Goal: Obtain resource: Obtain resource

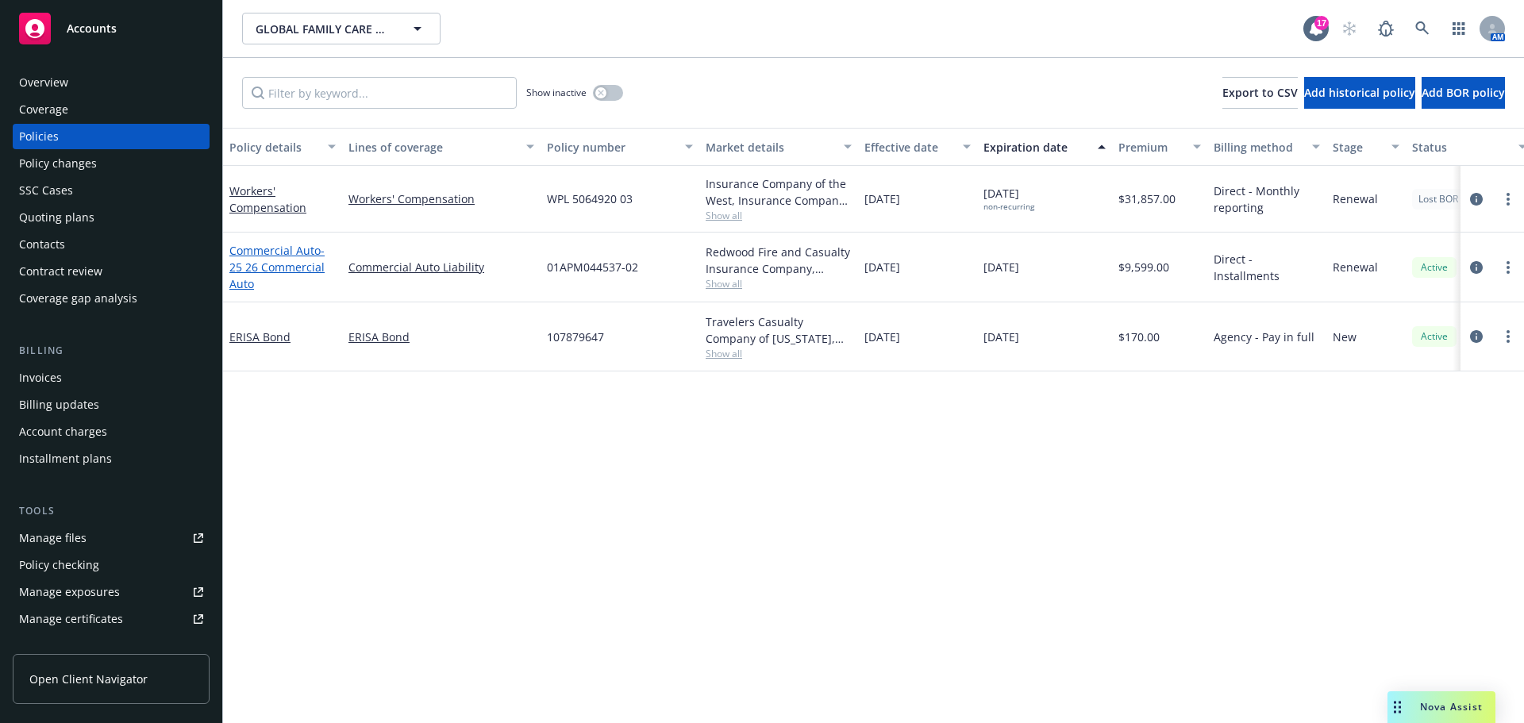
click at [247, 291] on span "- 25 26 Commercial Auto" at bounding box center [276, 267] width 95 height 48
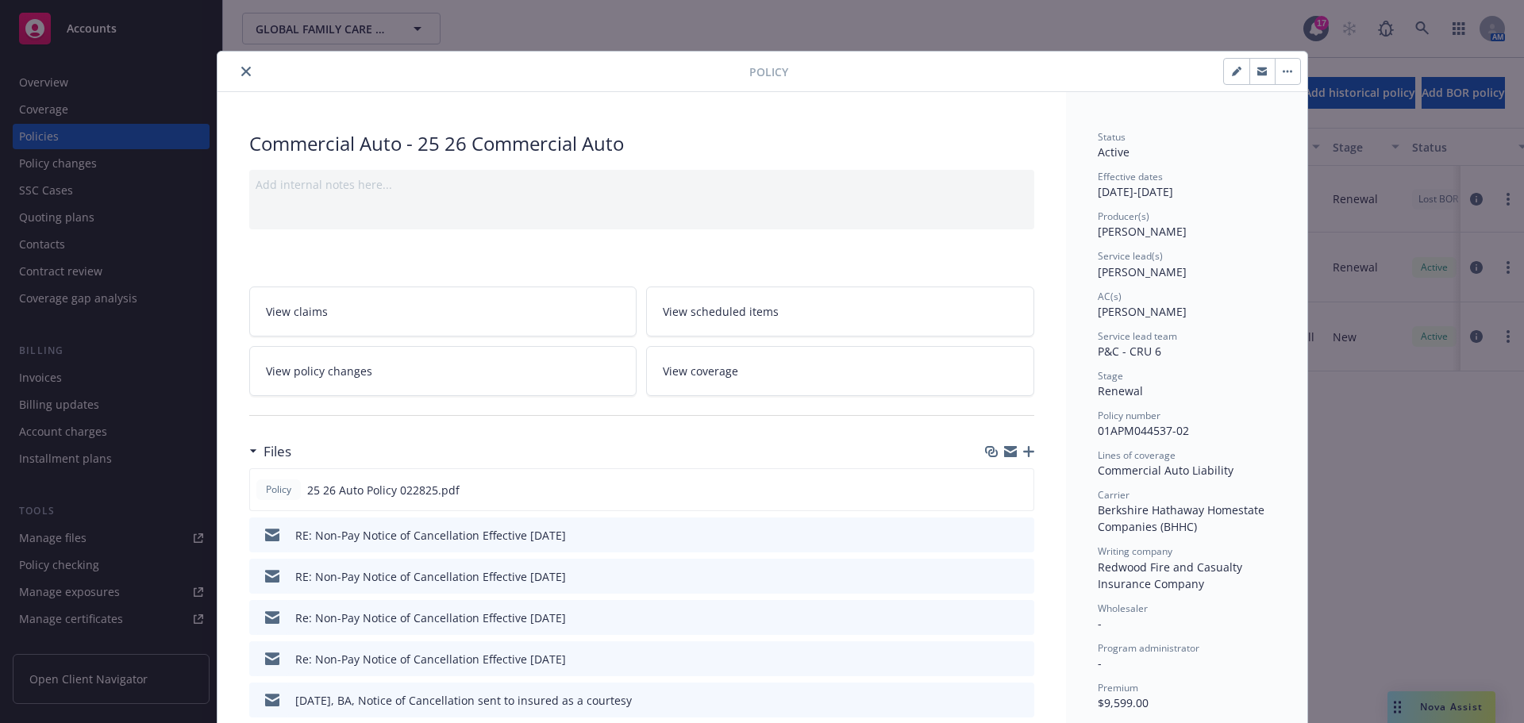
scroll to position [264, 0]
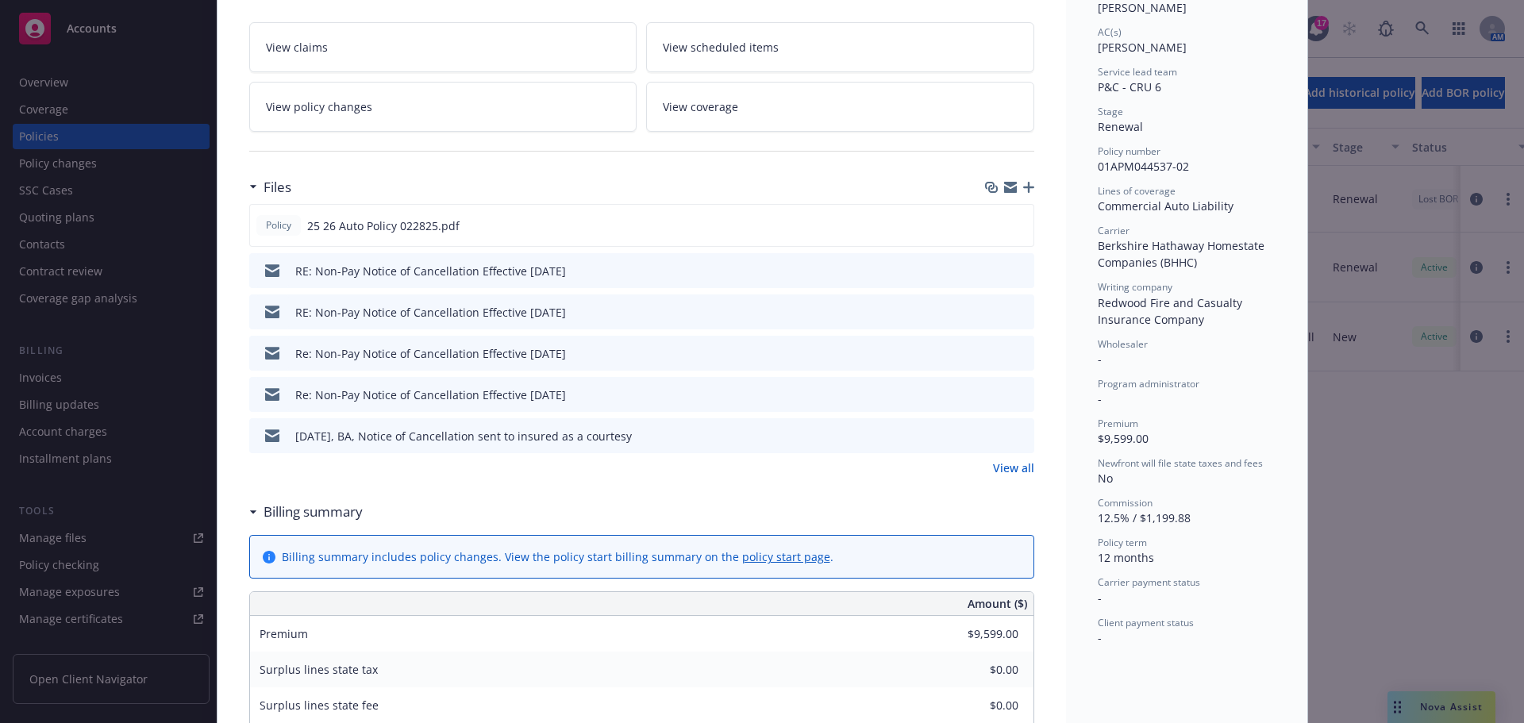
click at [1015, 476] on link "View all" at bounding box center [1013, 468] width 41 height 17
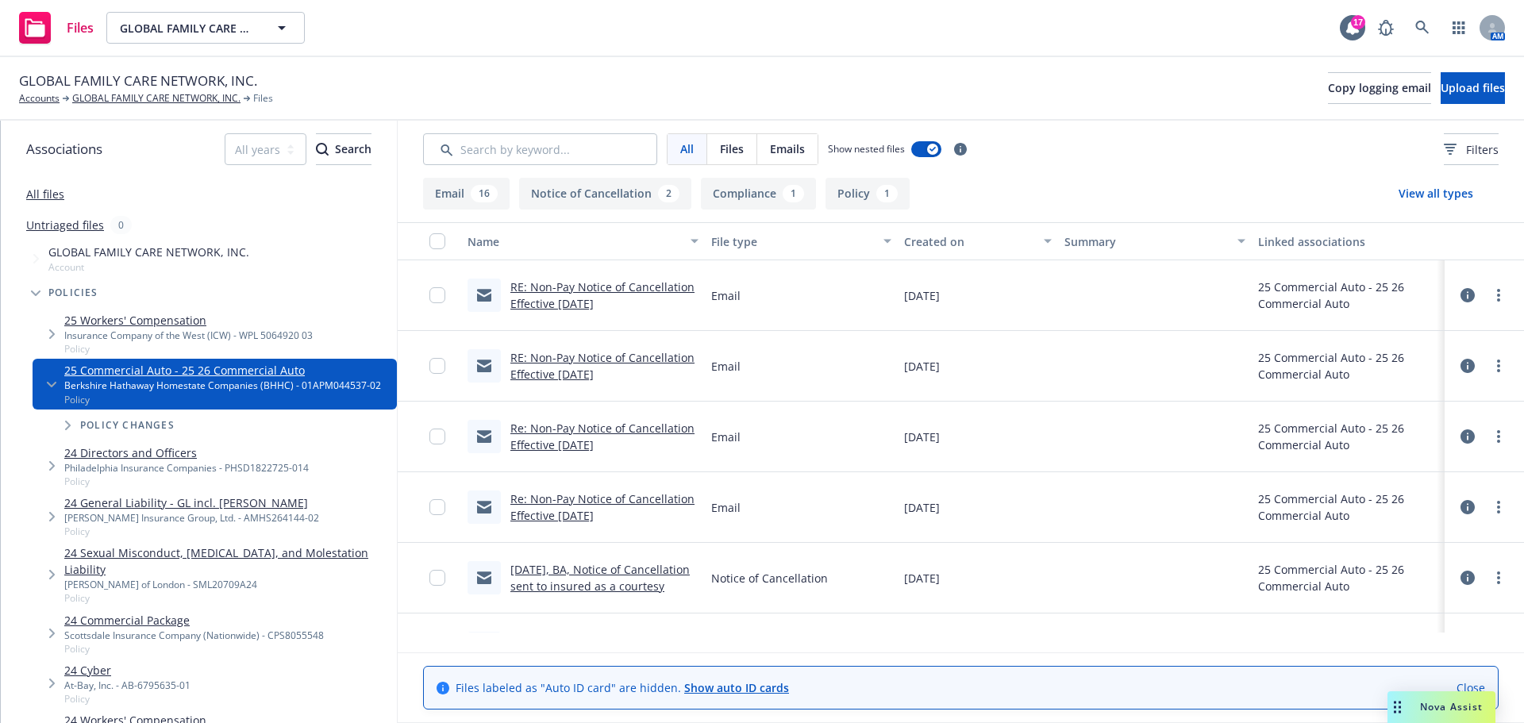
click at [792, 326] on div "Email" at bounding box center [801, 295] width 193 height 71
click at [123, 100] on link "GLOBAL FAMILY CARE NETWORK, INC." at bounding box center [156, 98] width 168 height 14
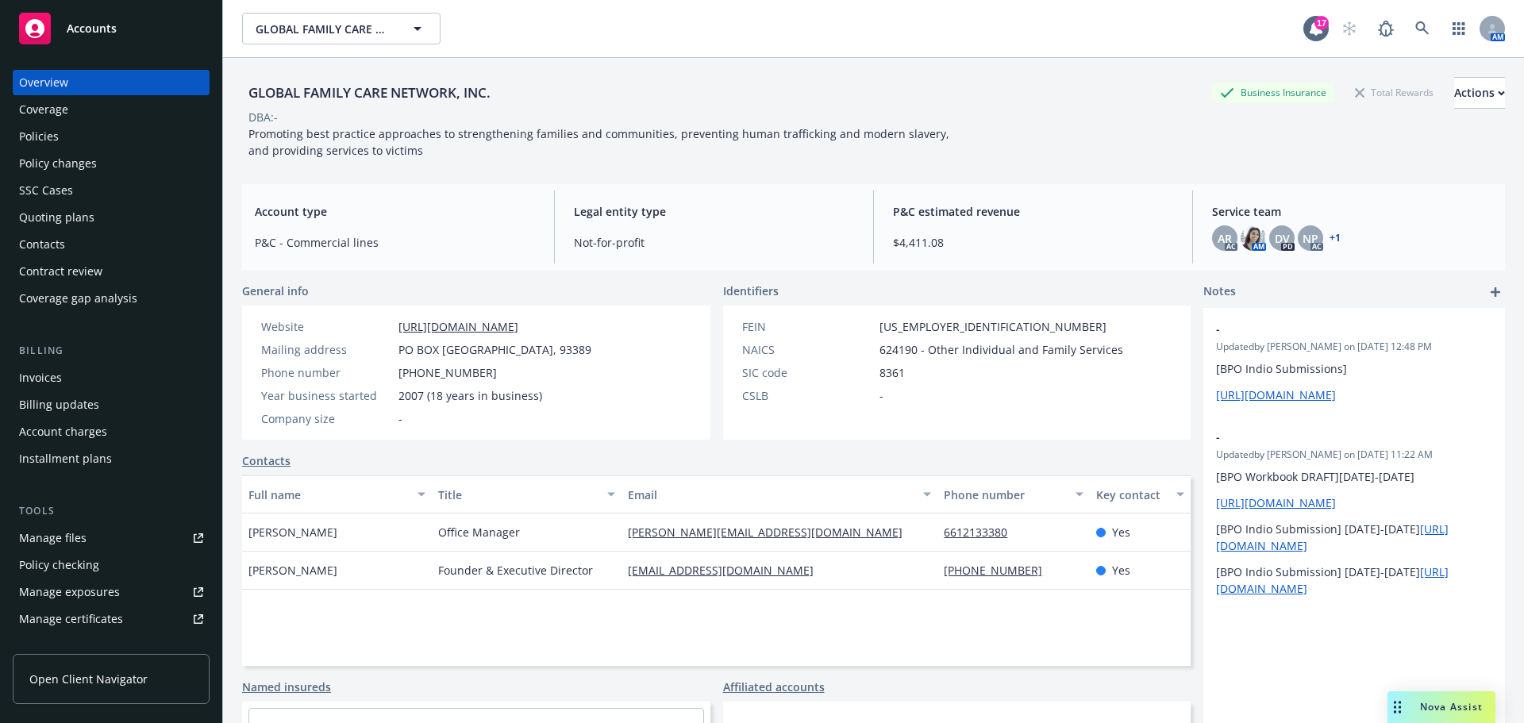
click at [72, 149] on div "Policies" at bounding box center [111, 136] width 184 height 25
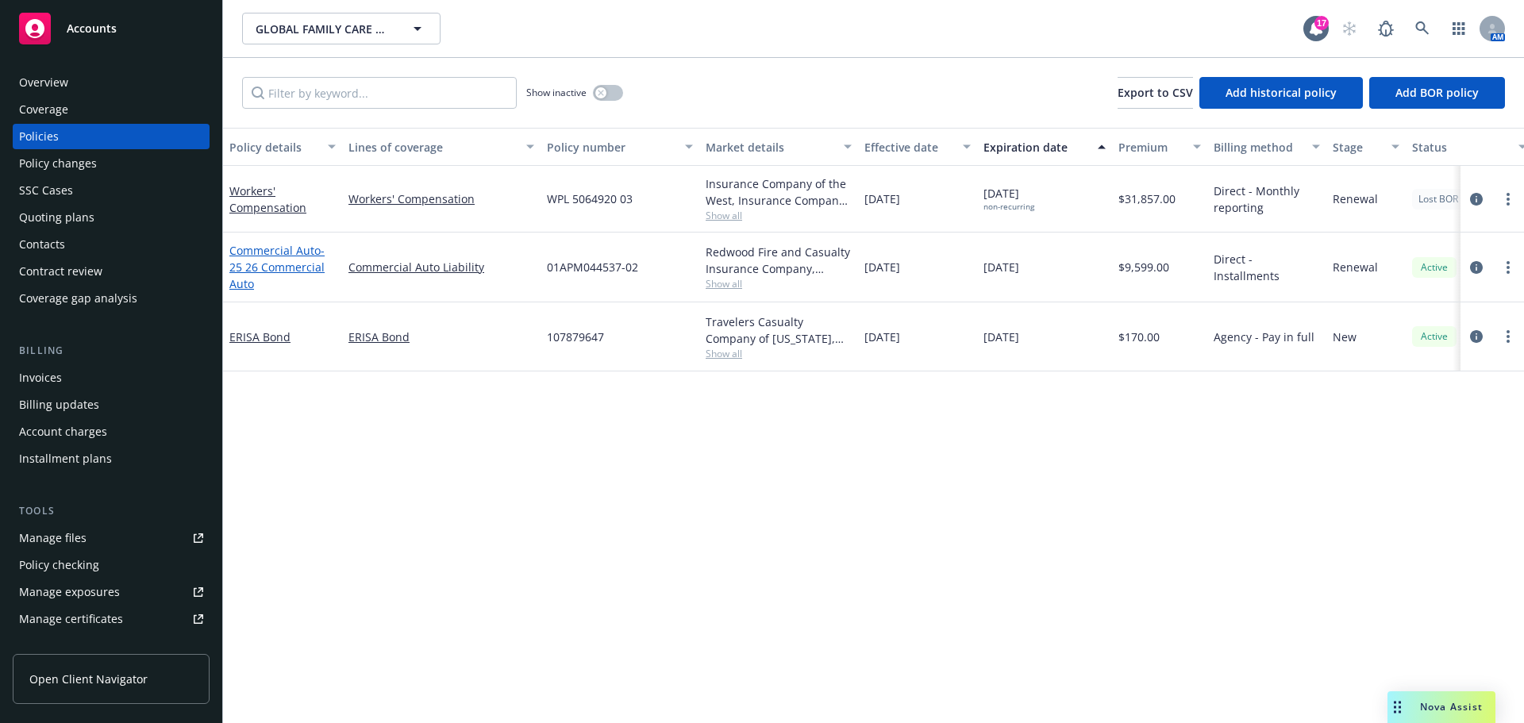
click at [288, 287] on span "- 25 26 Commercial Auto" at bounding box center [276, 267] width 95 height 48
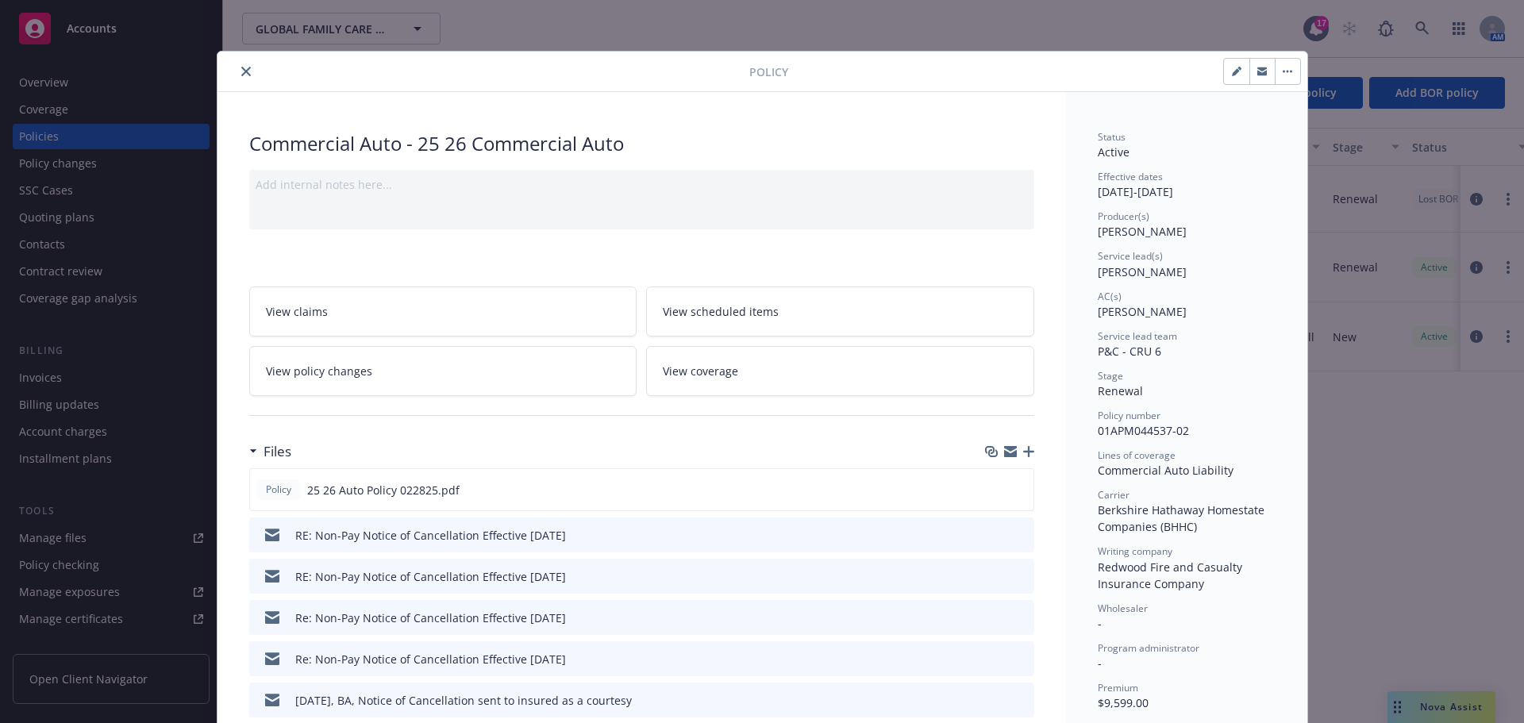
click at [241, 71] on icon "close" at bounding box center [246, 72] width 10 height 10
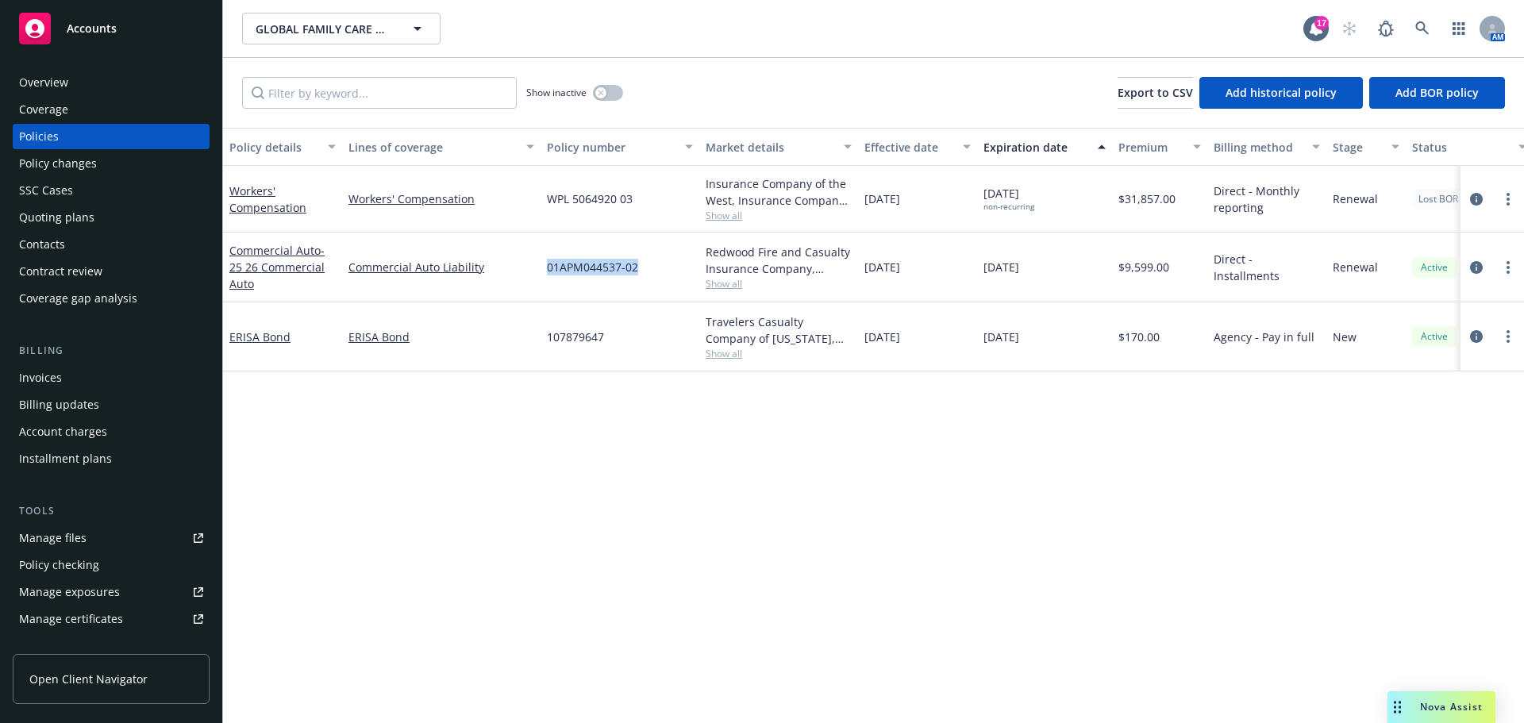
drag, startPoint x: 544, startPoint y: 281, endPoint x: 639, endPoint y: 286, distance: 94.6
click at [639, 286] on div "01APM044537-02" at bounding box center [620, 268] width 159 height 70
copy span "01APM044537-02"
click at [101, 551] on link "Manage files" at bounding box center [111, 537] width 197 height 25
